Goal: Information Seeking & Learning: Check status

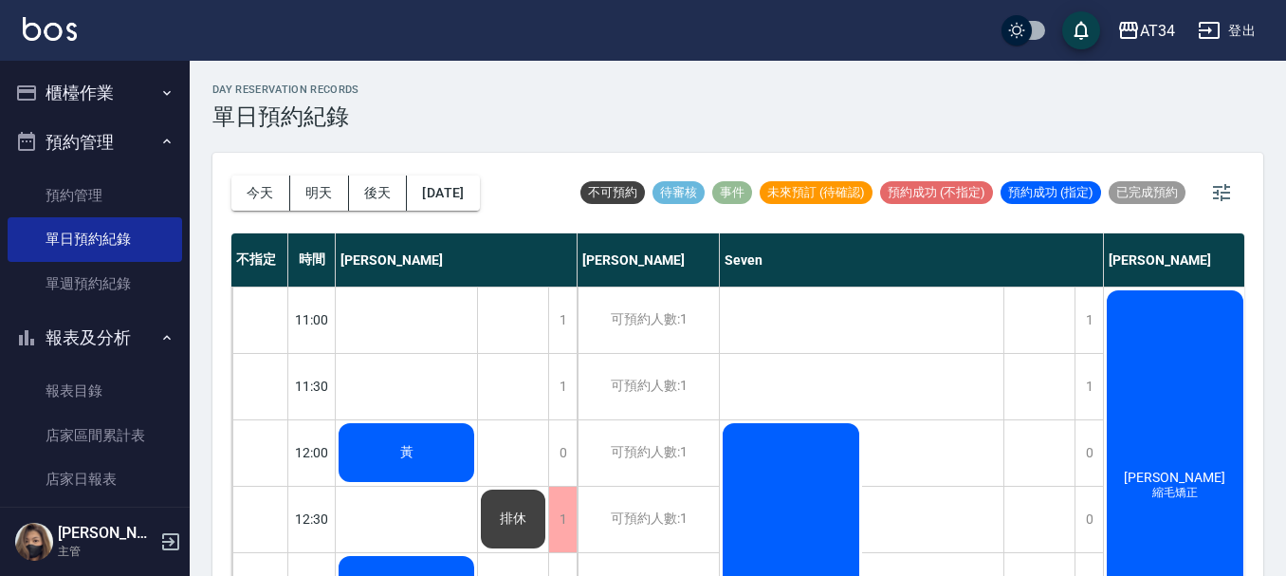
scroll to position [539, 399]
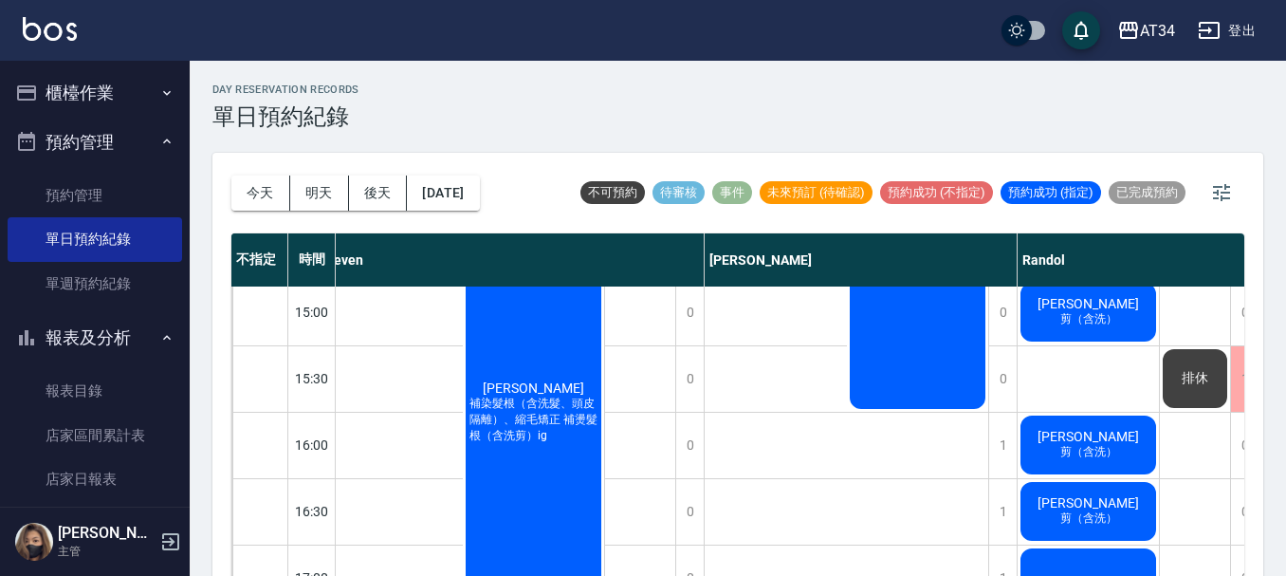
drag, startPoint x: 0, startPoint y: 0, endPoint x: 876, endPoint y: 459, distance: 988.6
click at [721, 350] on div "[PERSON_NAME] 縮[PERSON_NAME] [PERSON_NAME] 縮[PERSON_NAME]" at bounding box center [847, 80] width 284 height 663
click at [102, 81] on button "櫃檯作業" at bounding box center [95, 92] width 175 height 49
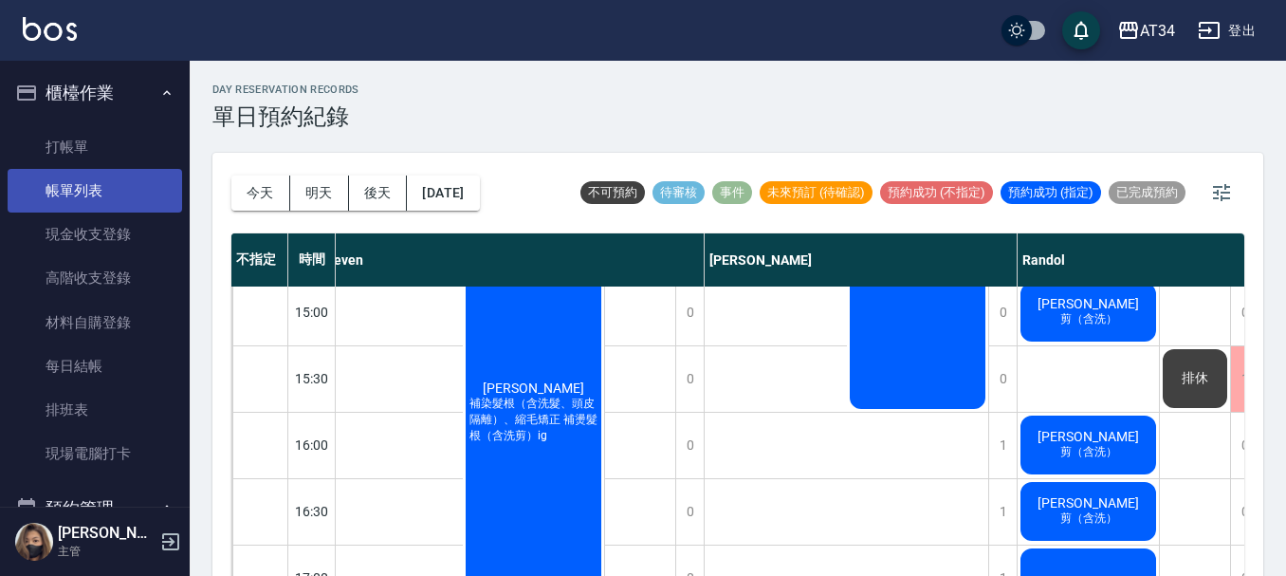
click at [93, 175] on link "帳單列表" at bounding box center [95, 191] width 175 height 44
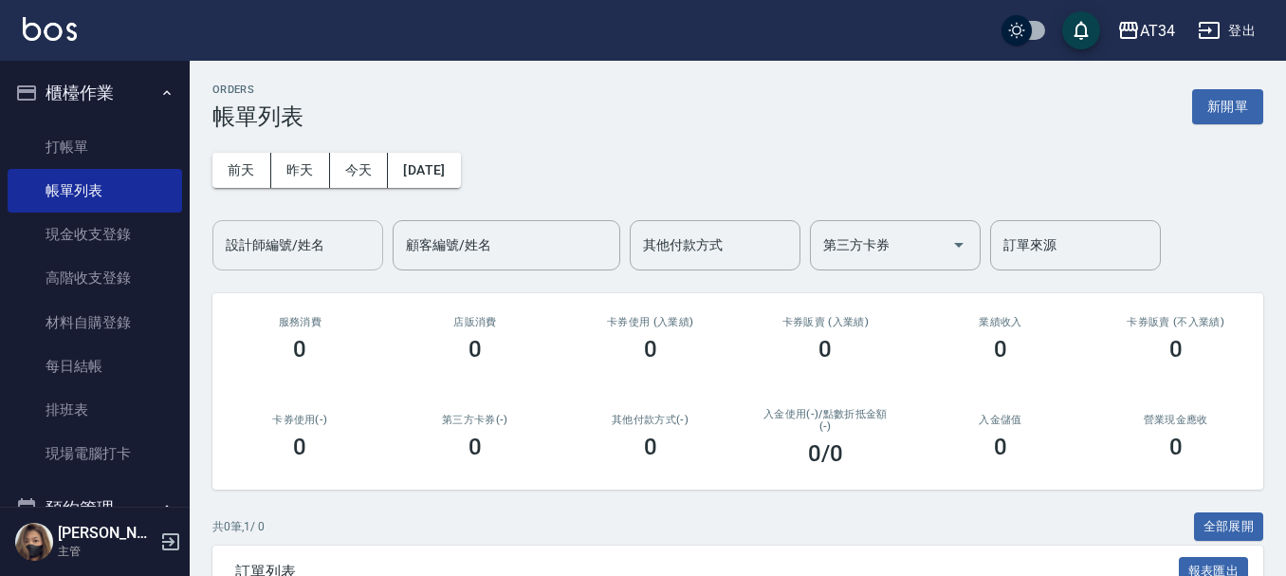
click at [324, 239] on input "設計師編號/姓名" at bounding box center [298, 245] width 154 height 33
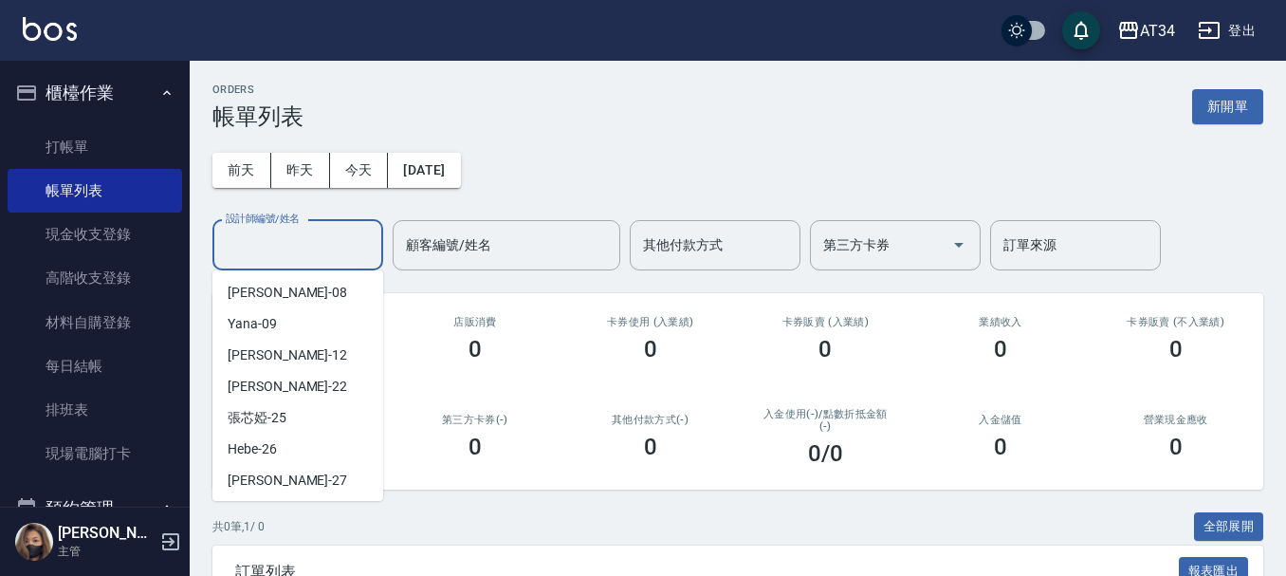
scroll to position [190, 0]
click at [282, 467] on div "[PERSON_NAME] -27" at bounding box center [297, 479] width 171 height 31
type input "[PERSON_NAME]-27"
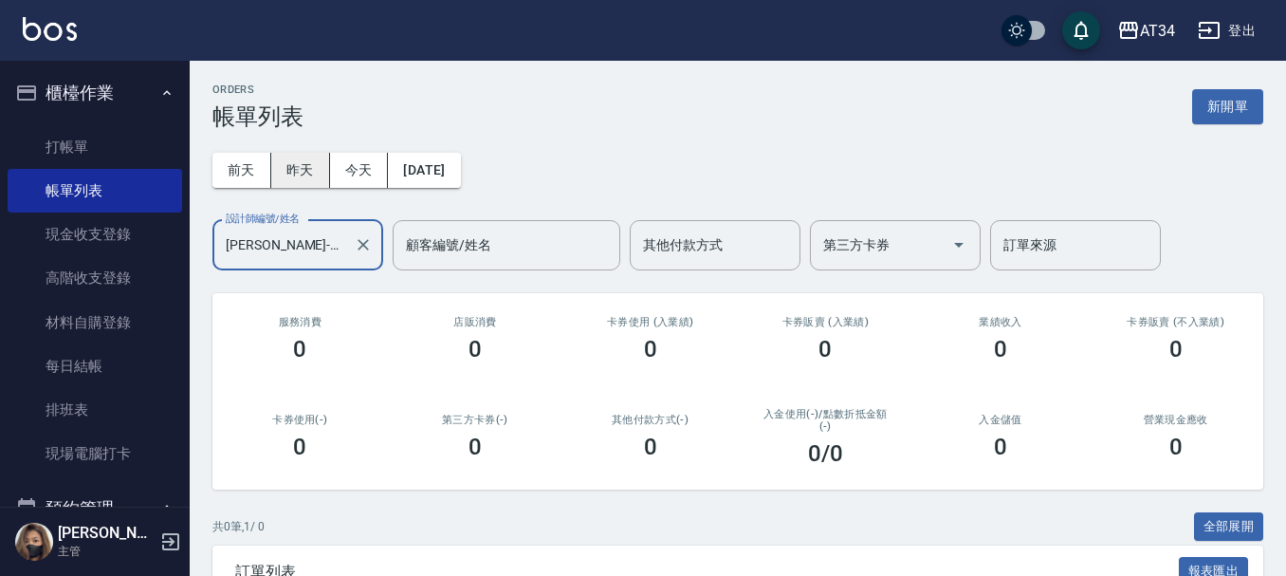
click at [314, 168] on button "昨天" at bounding box center [300, 170] width 59 height 35
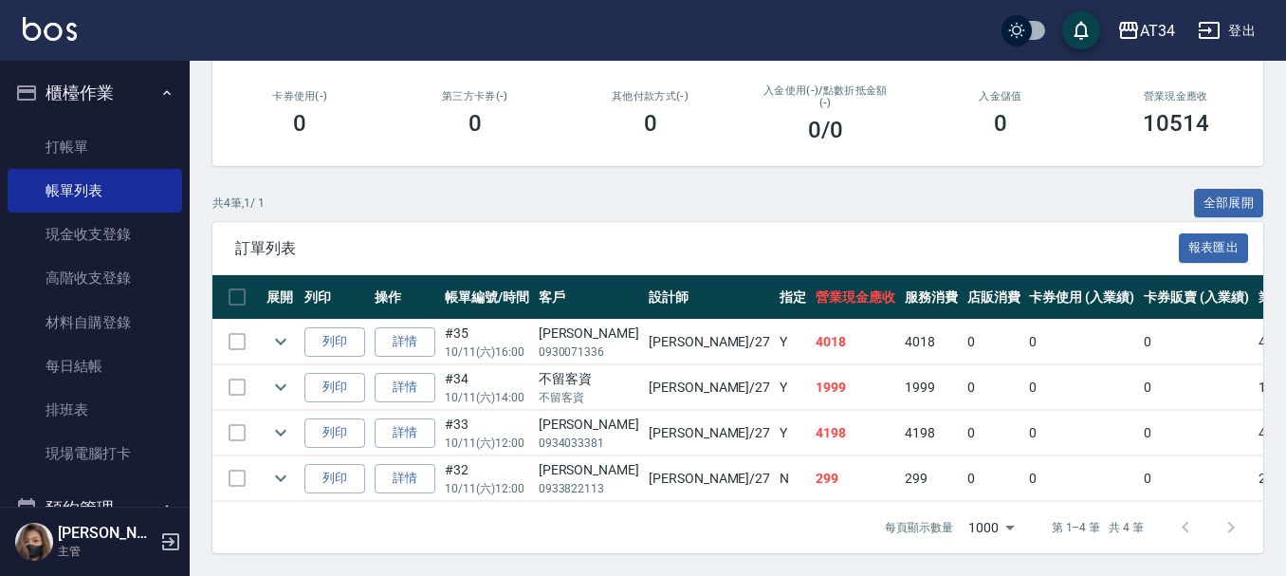
scroll to position [338, 0]
click at [119, 148] on link "打帳單" at bounding box center [95, 147] width 175 height 44
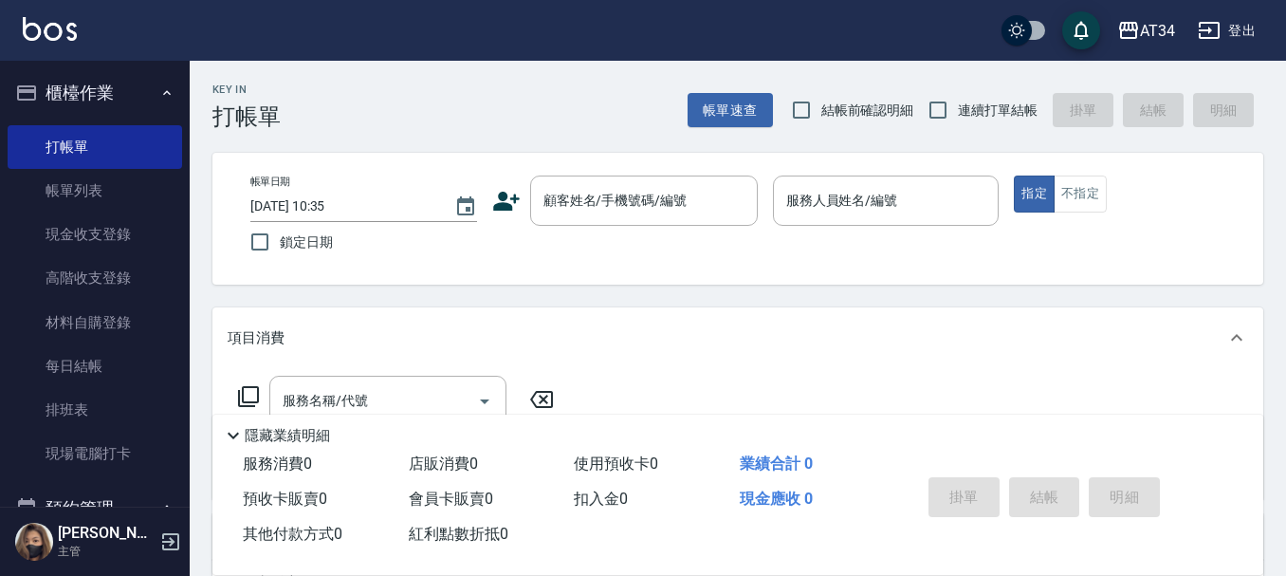
click at [52, 110] on button "櫃檯作業" at bounding box center [95, 92] width 175 height 49
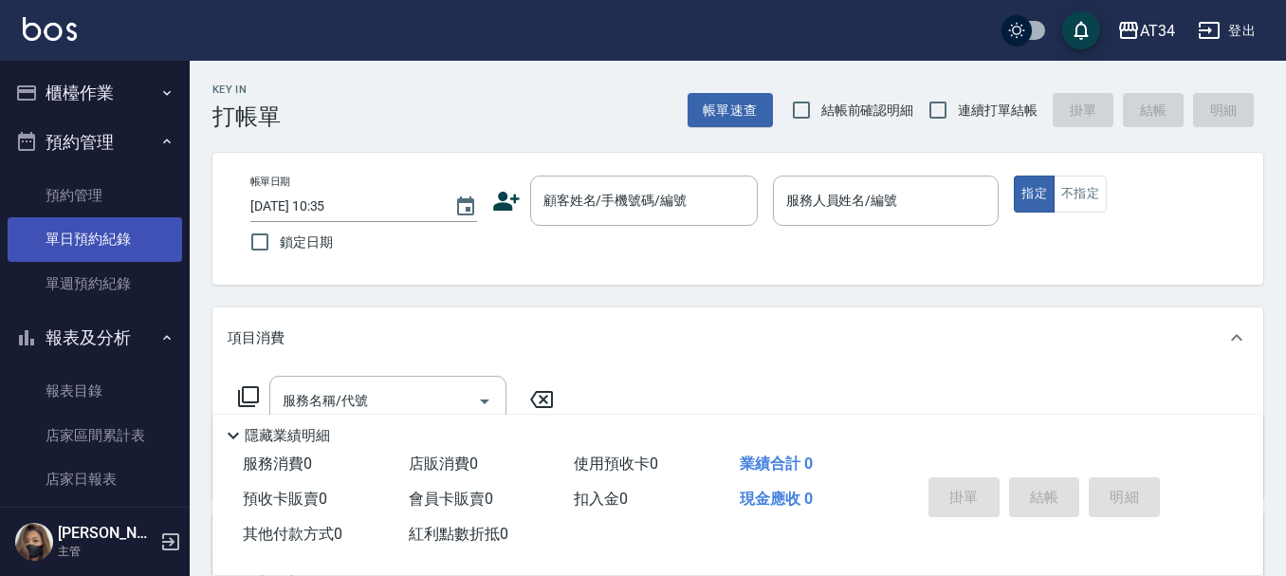
click at [80, 227] on link "單日預約紀錄" at bounding box center [95, 239] width 175 height 44
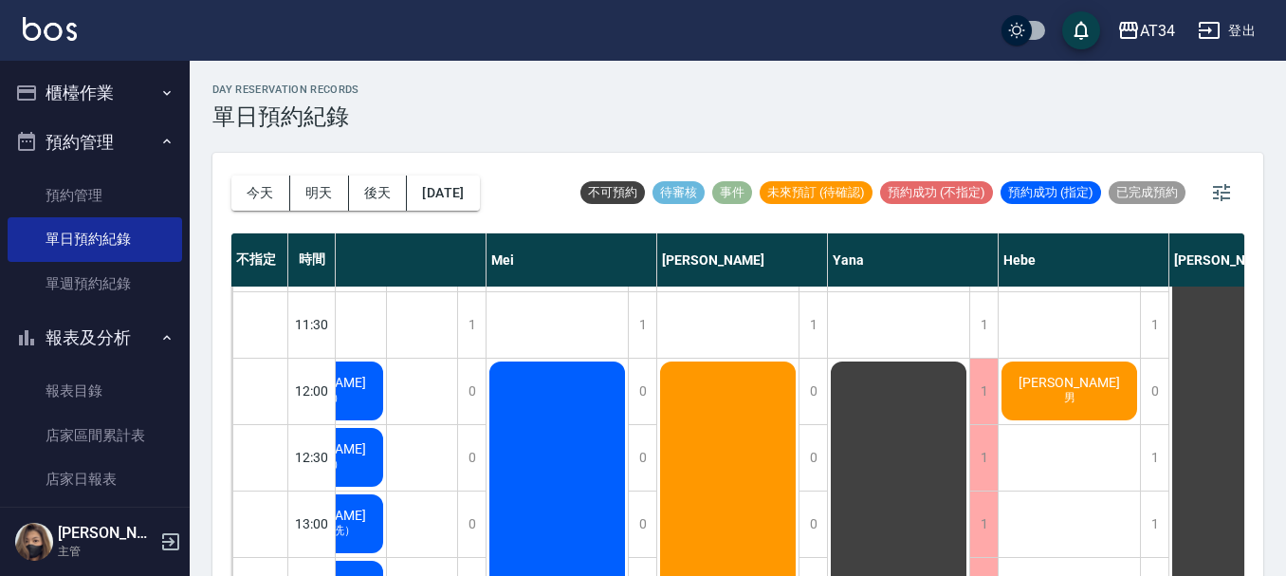
scroll to position [95, 1172]
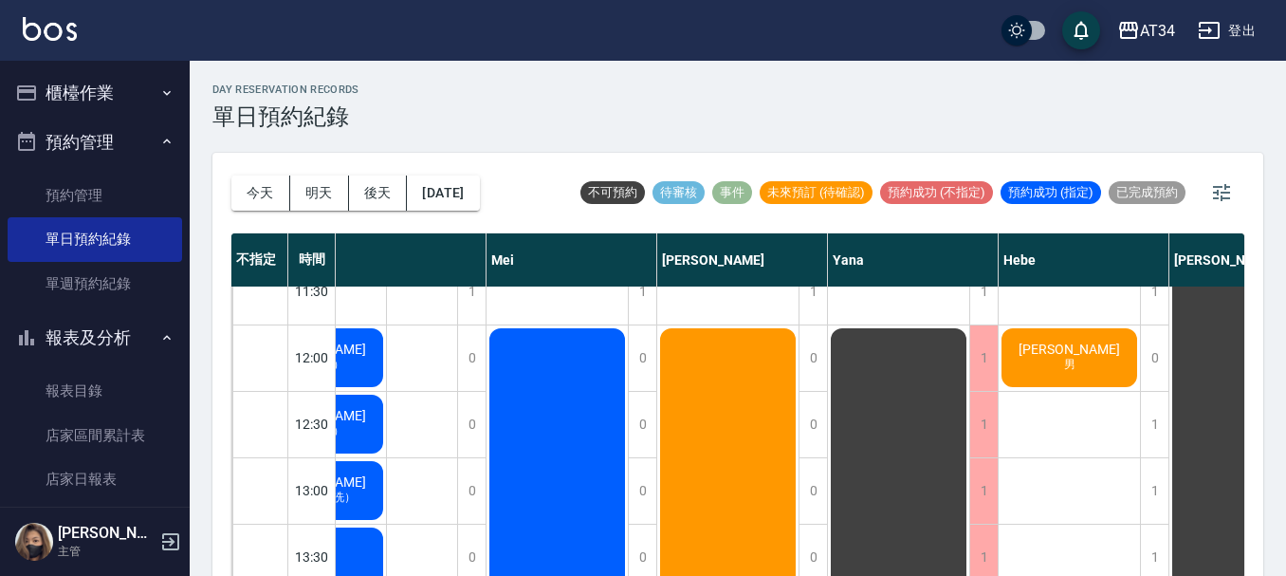
click at [8, 217] on link "單日預約紀錄" at bounding box center [95, 239] width 175 height 44
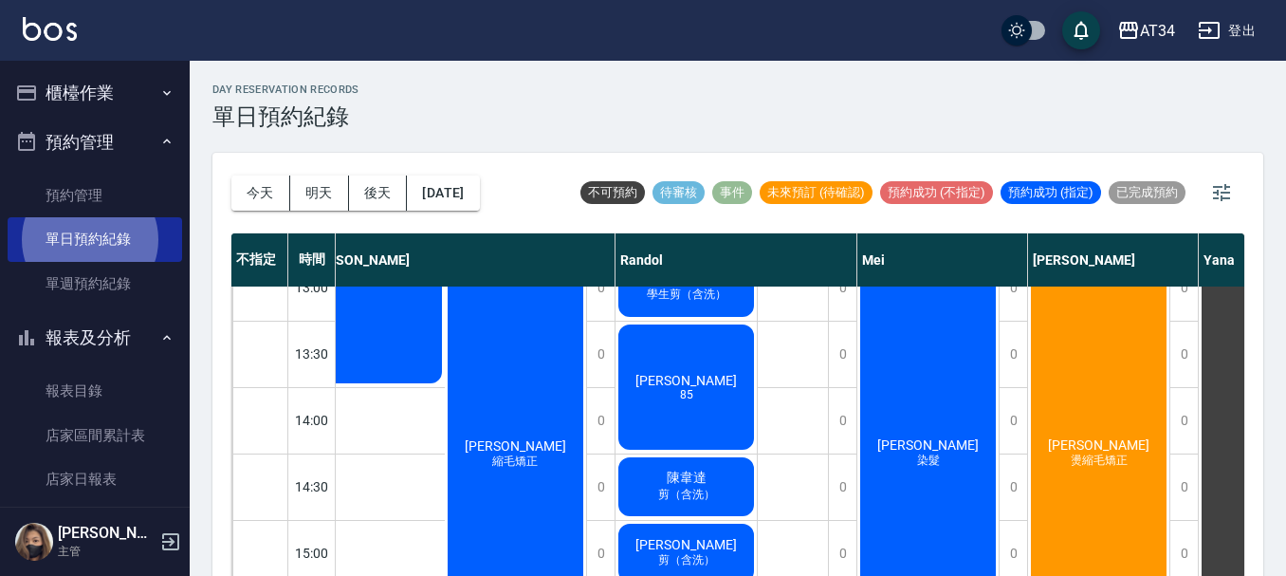
scroll to position [254, 802]
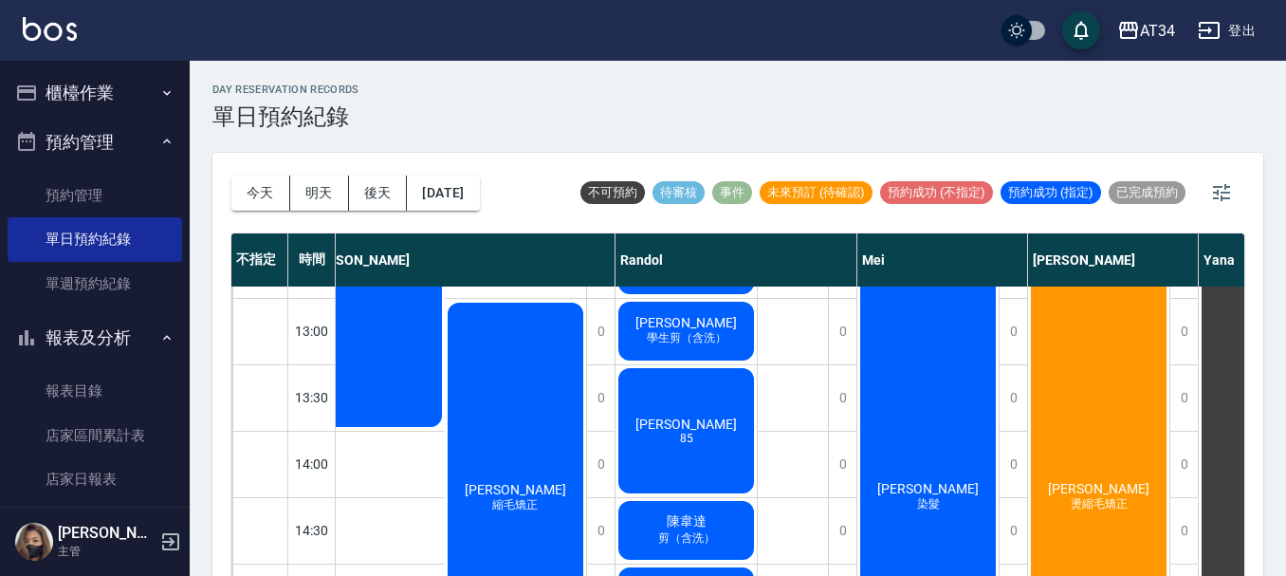
click at [680, 432] on span "[PERSON_NAME]" at bounding box center [686, 423] width 109 height 15
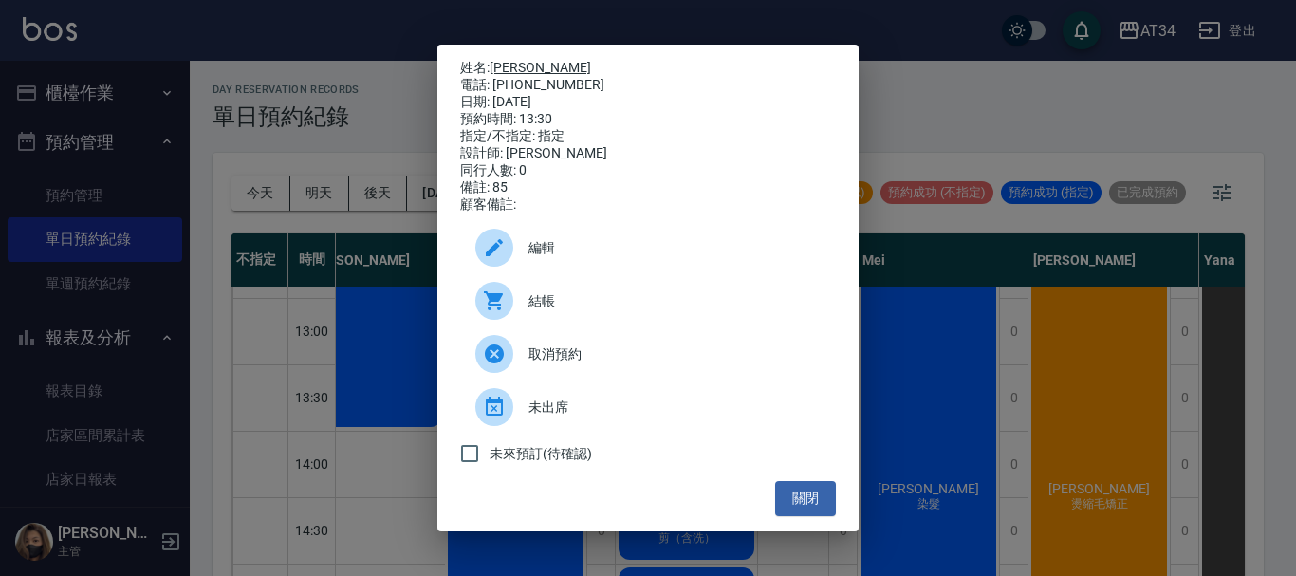
click at [527, 61] on link "[PERSON_NAME]" at bounding box center [539, 67] width 101 height 15
click at [798, 509] on button "關閉" at bounding box center [805, 498] width 61 height 35
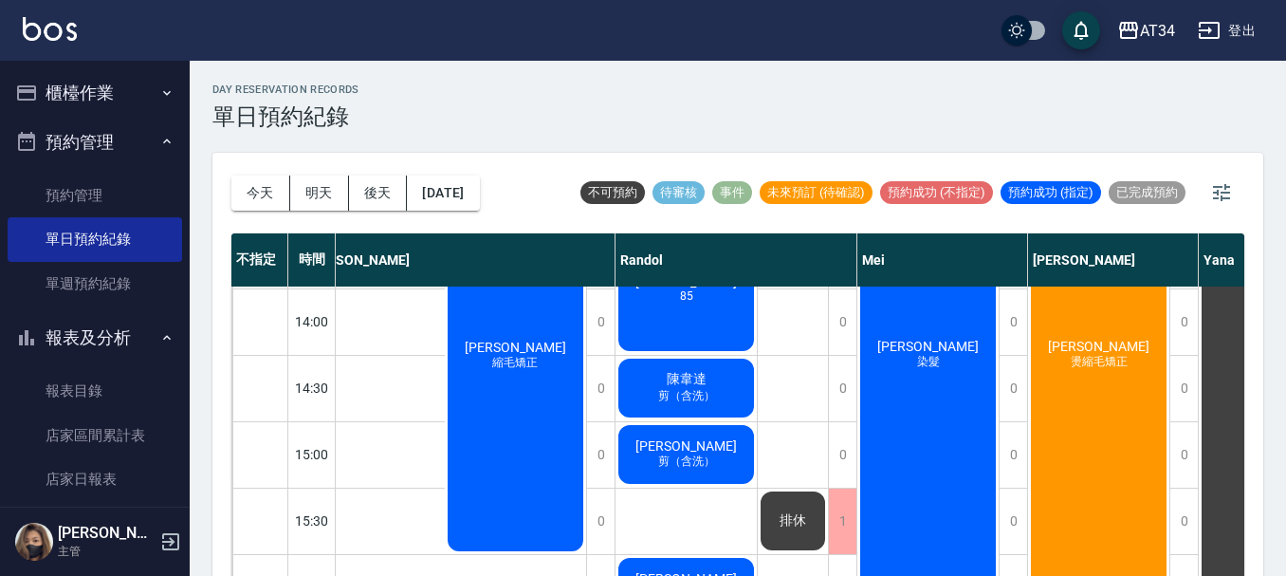
scroll to position [474, 802]
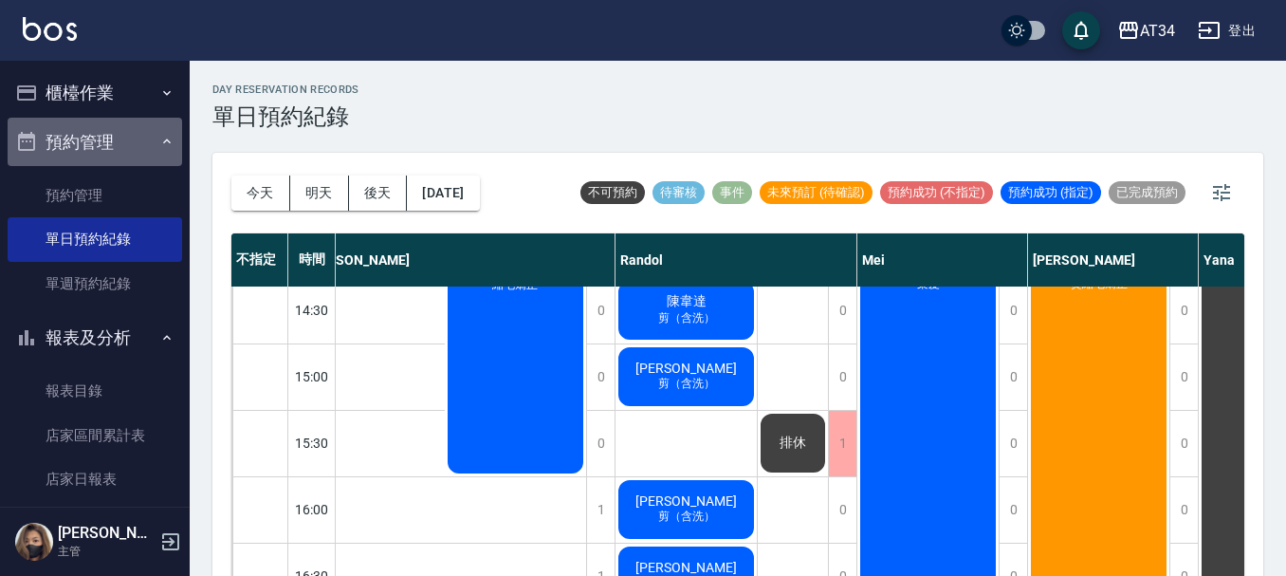
click at [112, 140] on button "預約管理" at bounding box center [95, 142] width 175 height 49
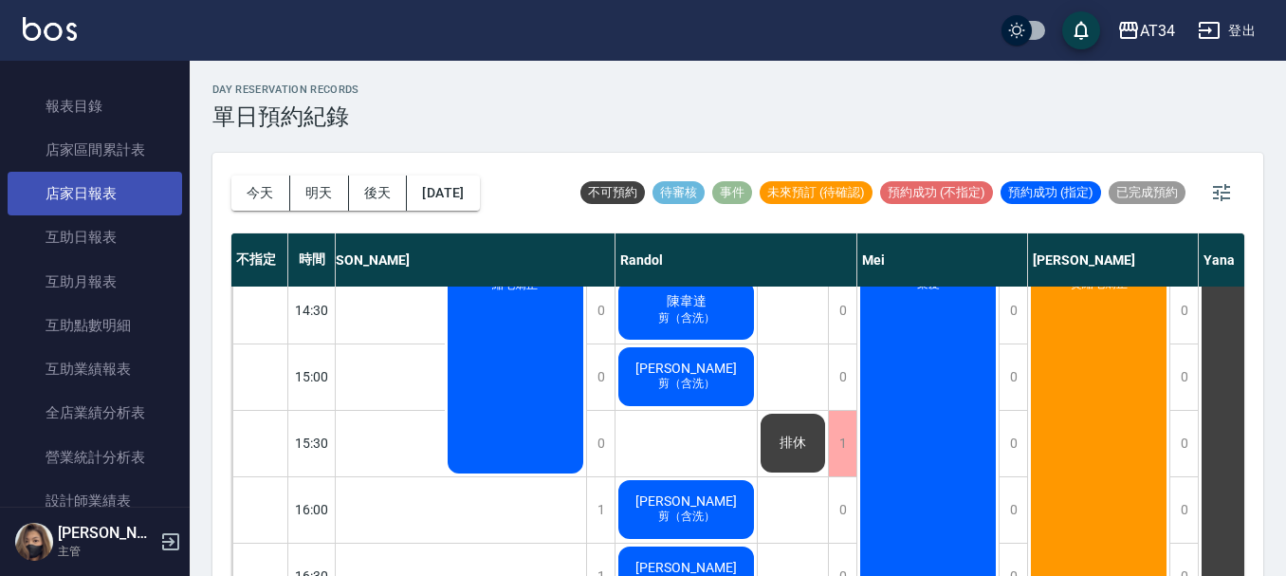
scroll to position [95, 0]
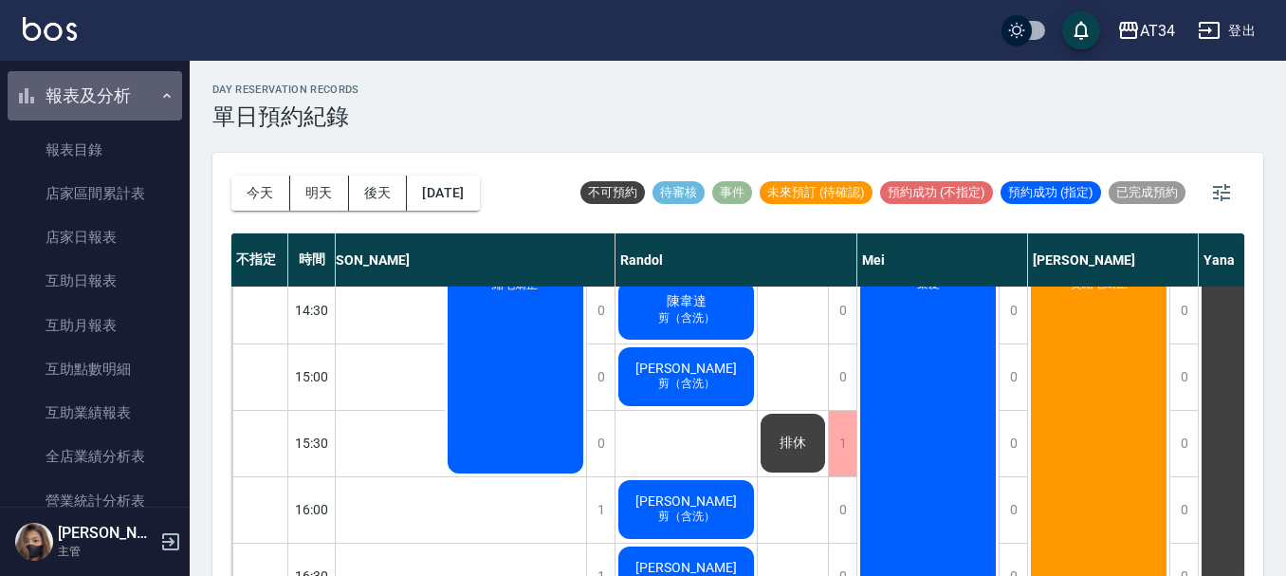
click at [127, 99] on button "報表及分析" at bounding box center [95, 95] width 175 height 49
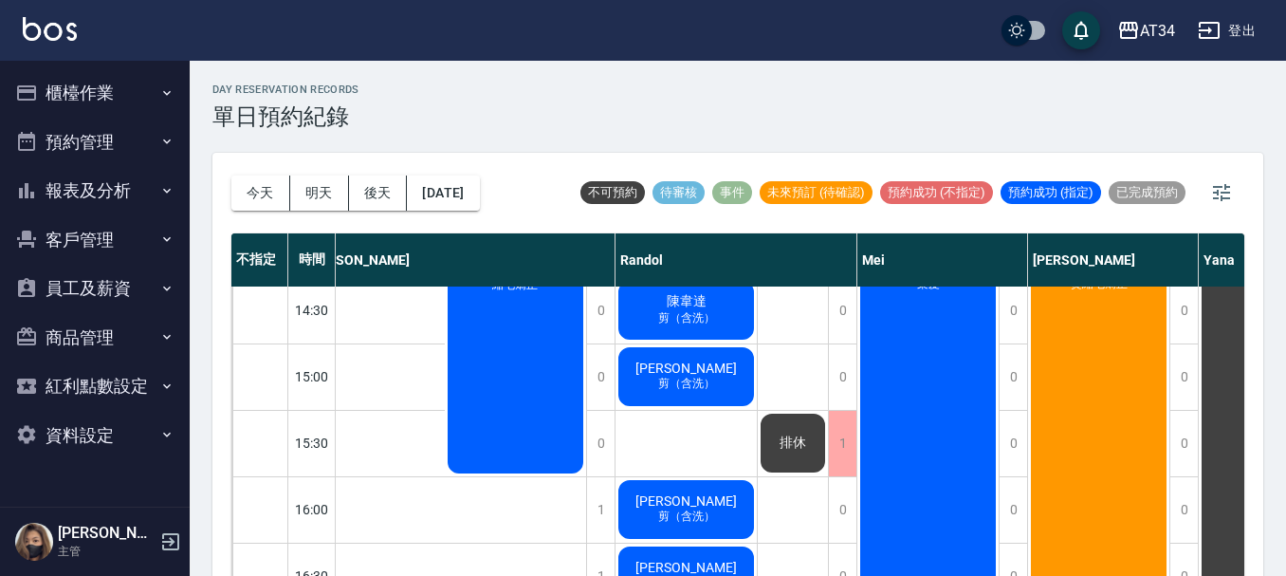
scroll to position [0, 0]
click at [319, 196] on button "明天" at bounding box center [319, 192] width 59 height 35
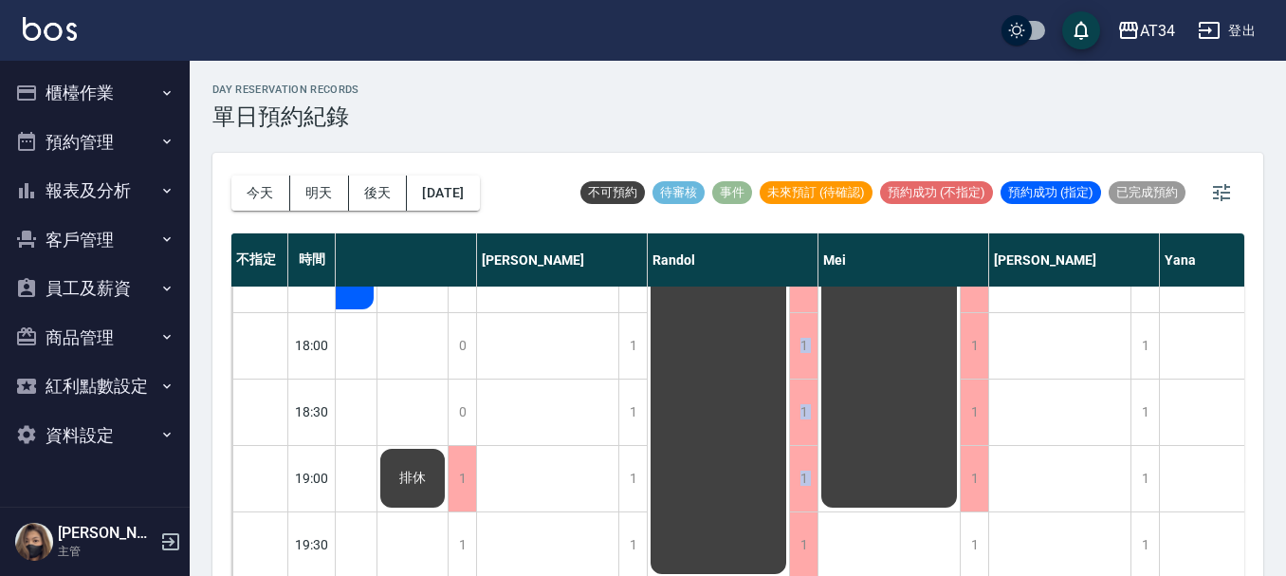
scroll to position [22, 0]
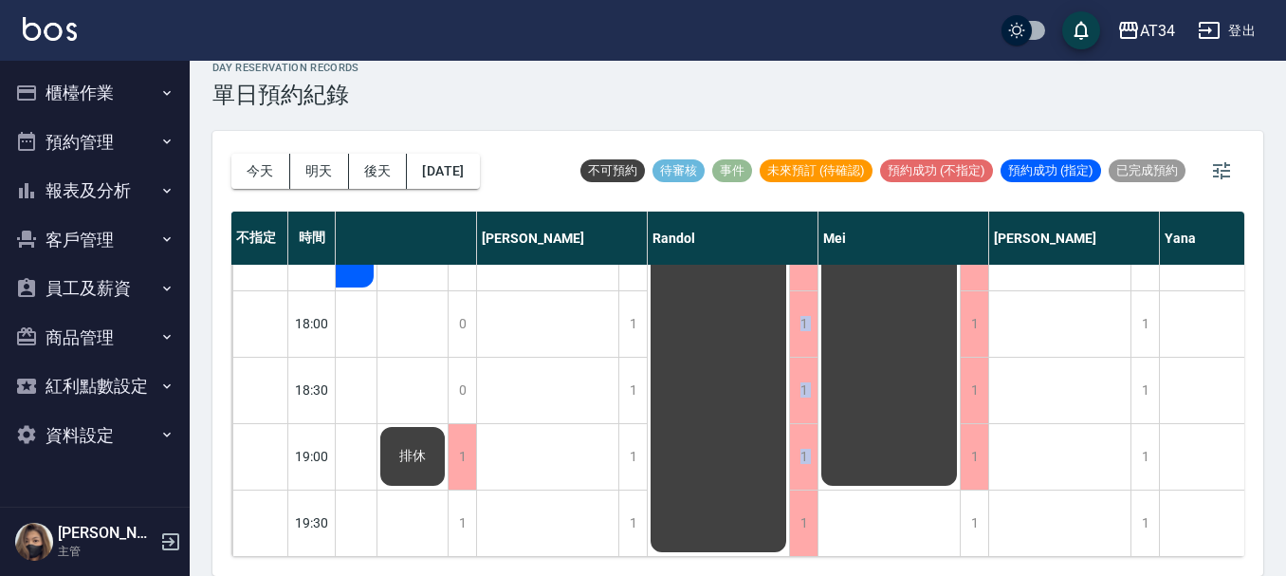
drag, startPoint x: 616, startPoint y: 563, endPoint x: 650, endPoint y: 569, distance: 34.6
click at [650, 569] on div "[DATE] [DATE] [DATE] [DATE] 不可預約 待審核 事件 未來預訂 (待確認) 預約成功 (不指定) 預約成功 (指定) 已完成預約 不…" at bounding box center [737, 353] width 1051 height 445
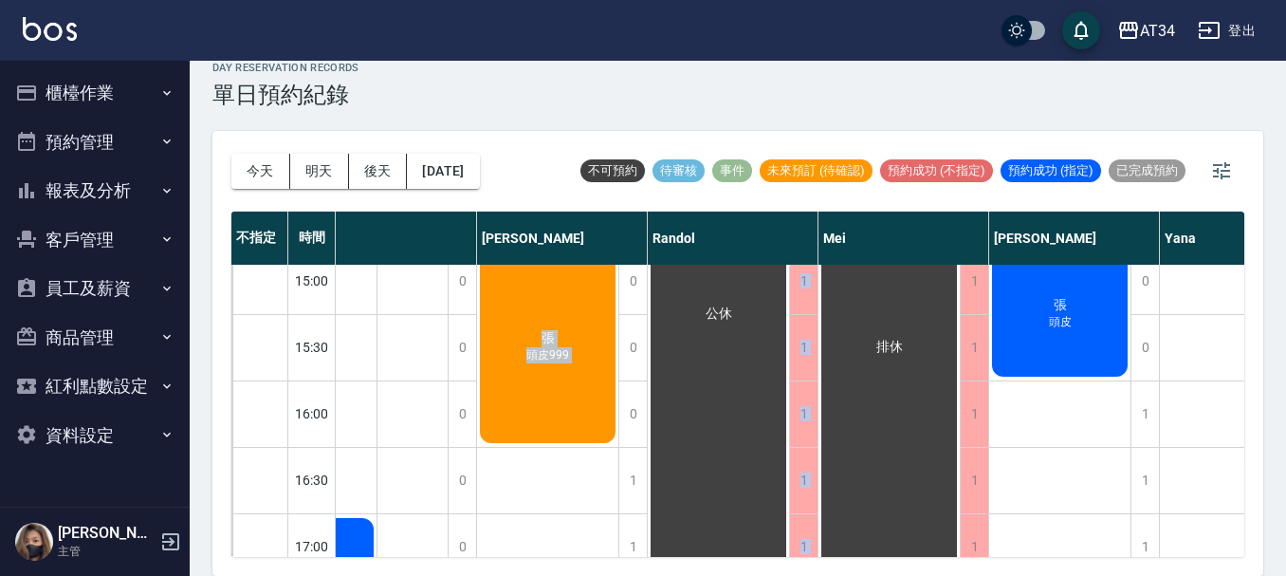
scroll to position [444, 627]
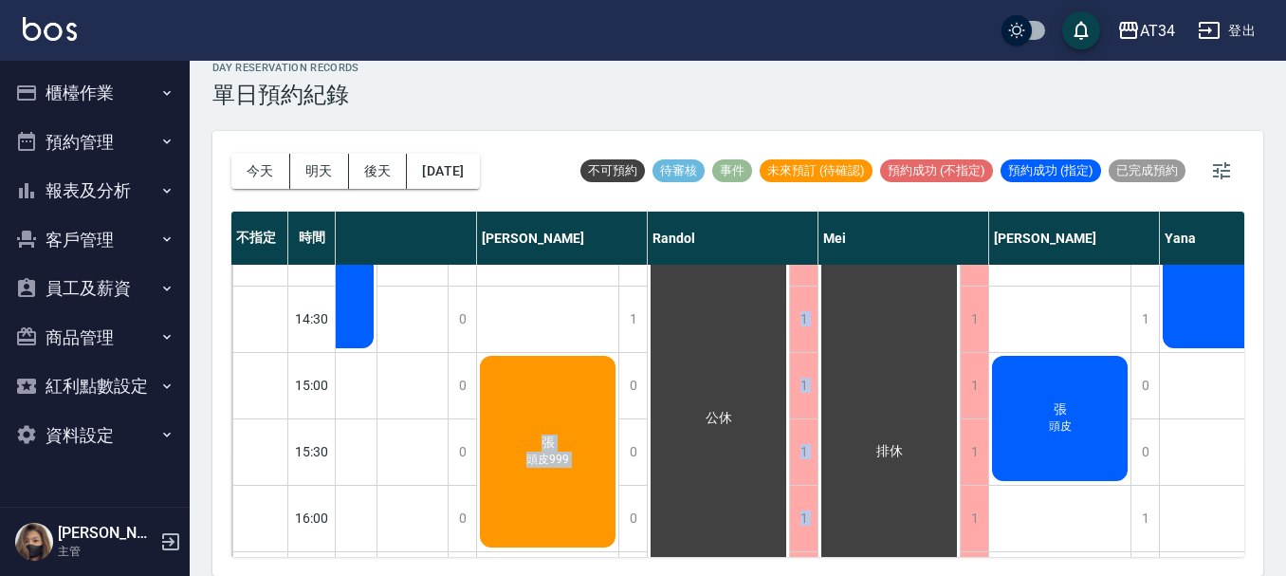
click at [282, 172] on button "今天" at bounding box center [260, 171] width 59 height 35
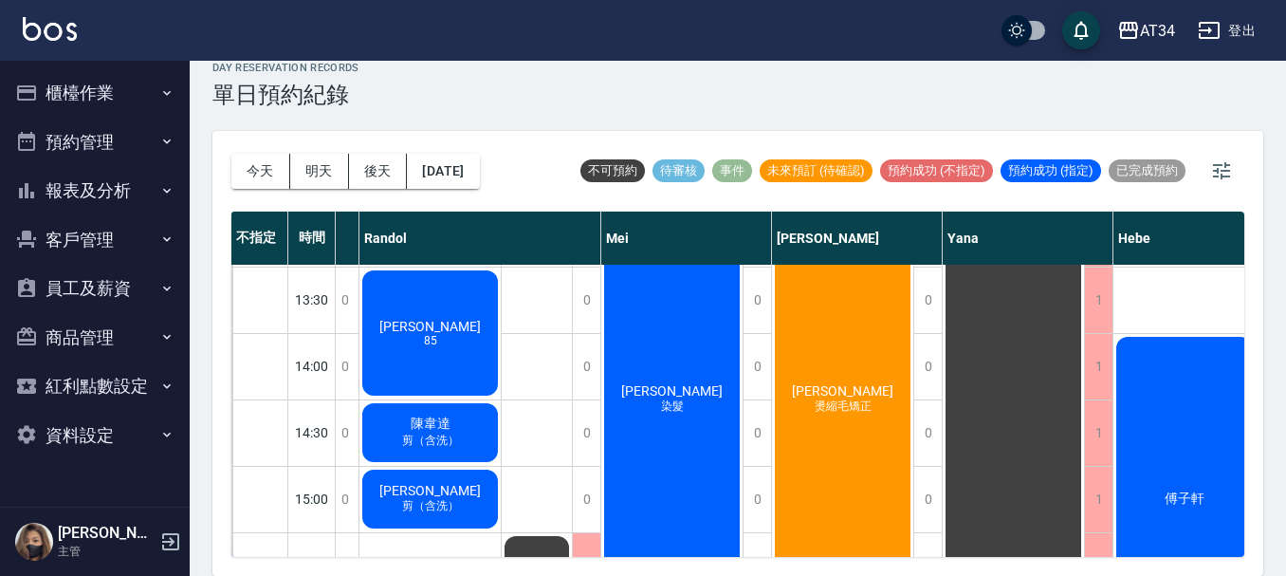
scroll to position [285, 1058]
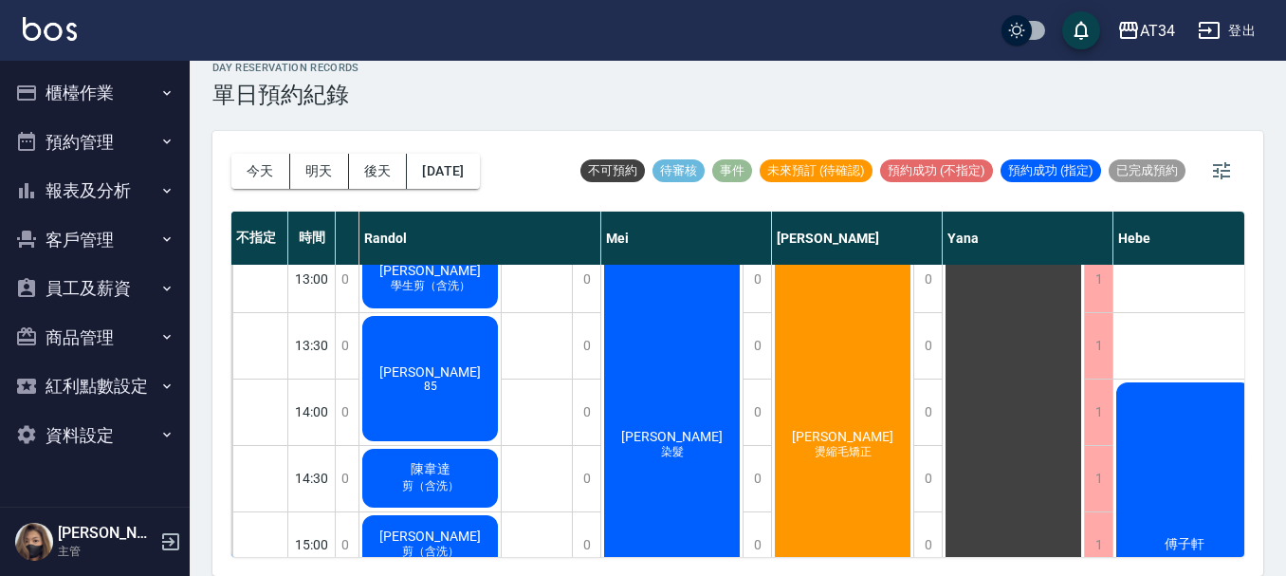
click at [852, 451] on span "燙縮毛矯正" at bounding box center [843, 452] width 65 height 16
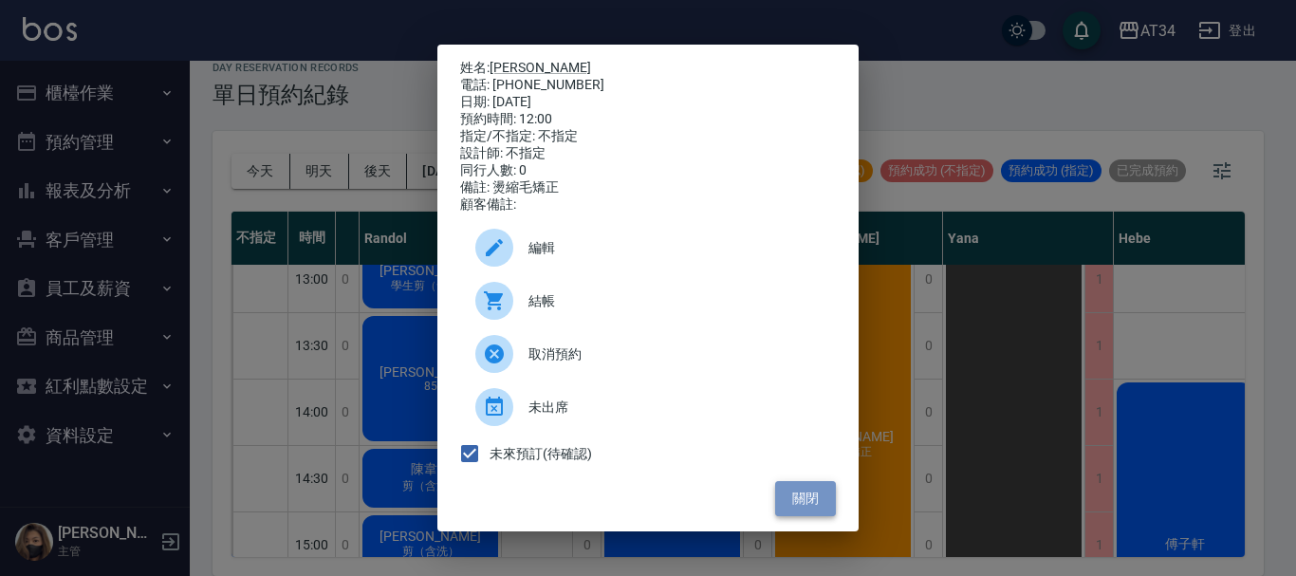
click at [812, 502] on button "關閉" at bounding box center [805, 498] width 61 height 35
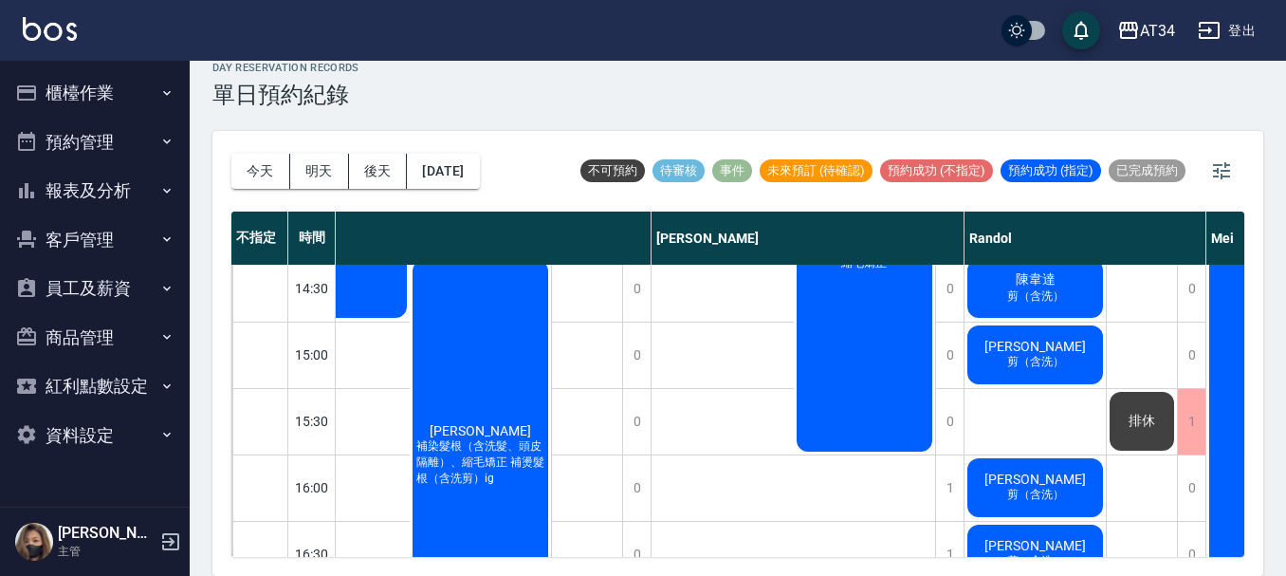
scroll to position [0, 452]
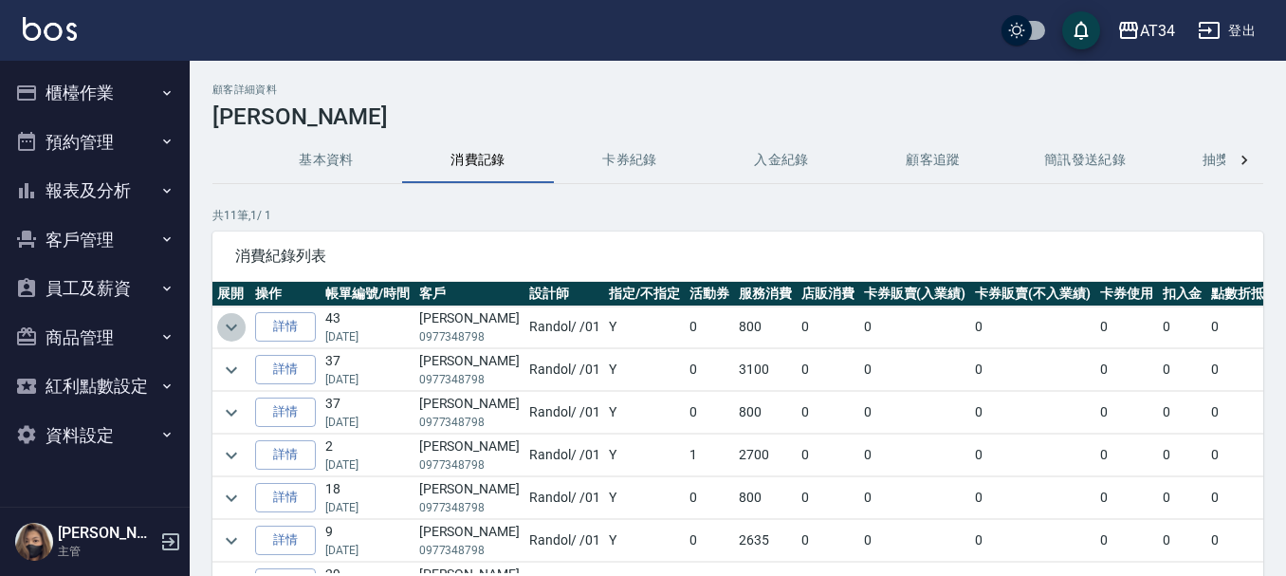
click at [230, 325] on icon "expand row" at bounding box center [231, 327] width 23 height 23
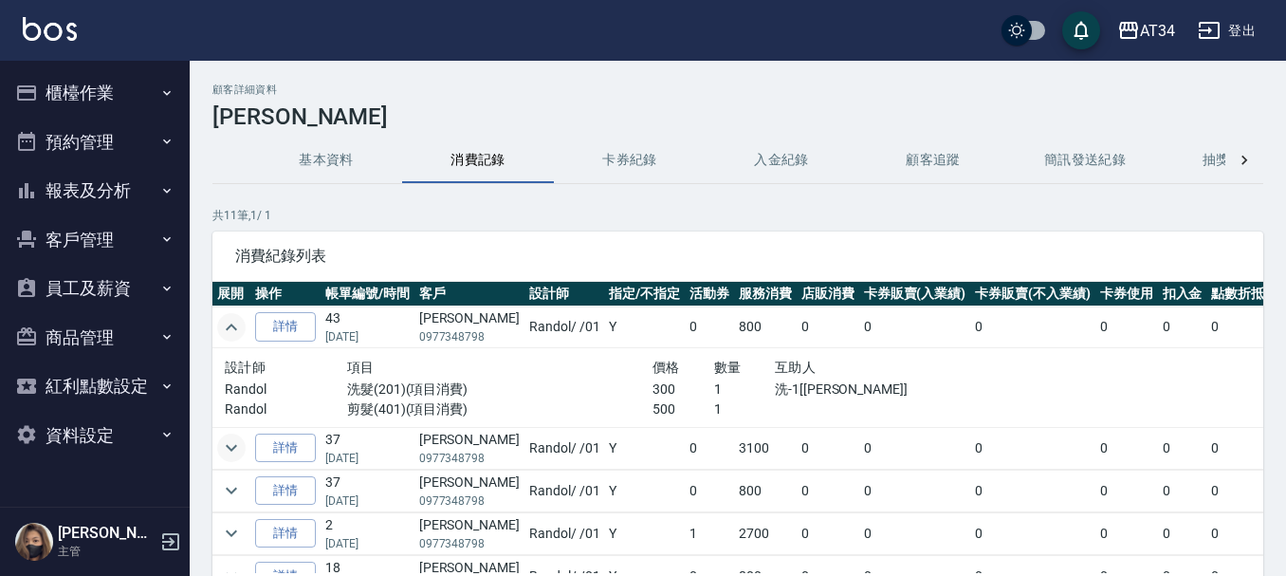
click at [230, 448] on icon "expand row" at bounding box center [231, 448] width 11 height 7
